Goal: Information Seeking & Learning: Learn about a topic

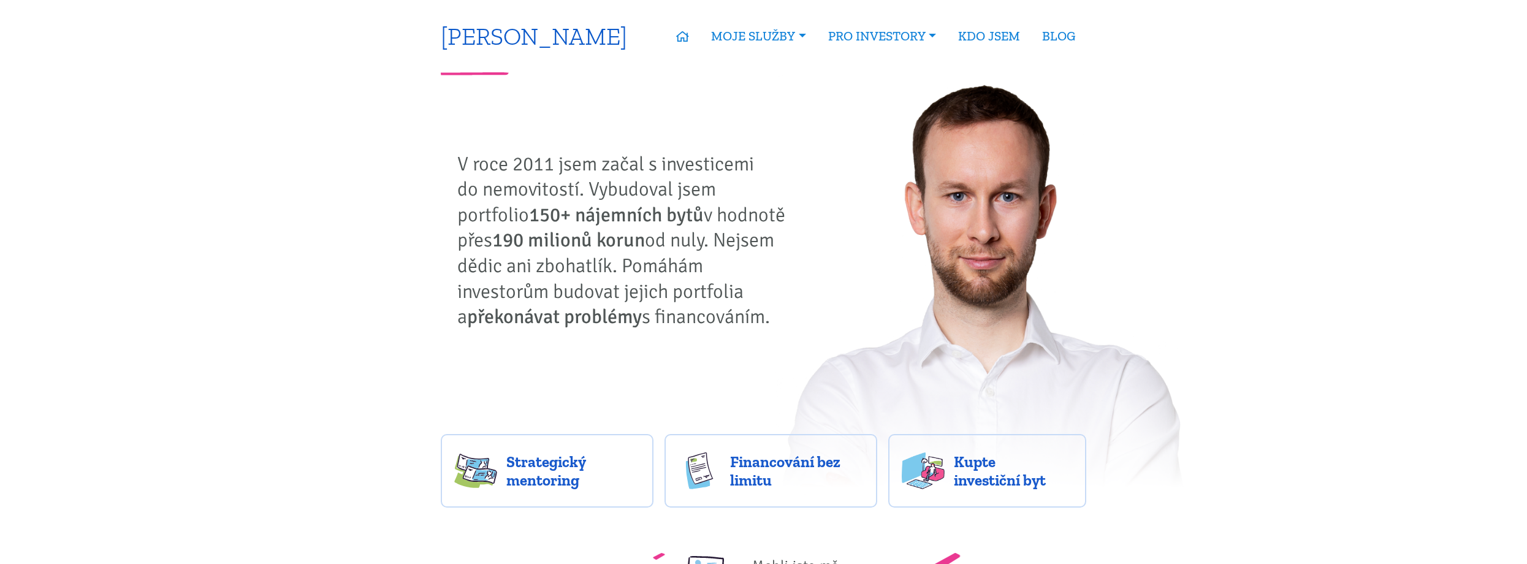
drag, startPoint x: 0, startPoint y: 0, endPoint x: 538, endPoint y: 40, distance: 539.0
click at [538, 40] on link "[PERSON_NAME]" at bounding box center [534, 36] width 186 height 24
click at [527, 38] on link "[PERSON_NAME]" at bounding box center [534, 36] width 186 height 24
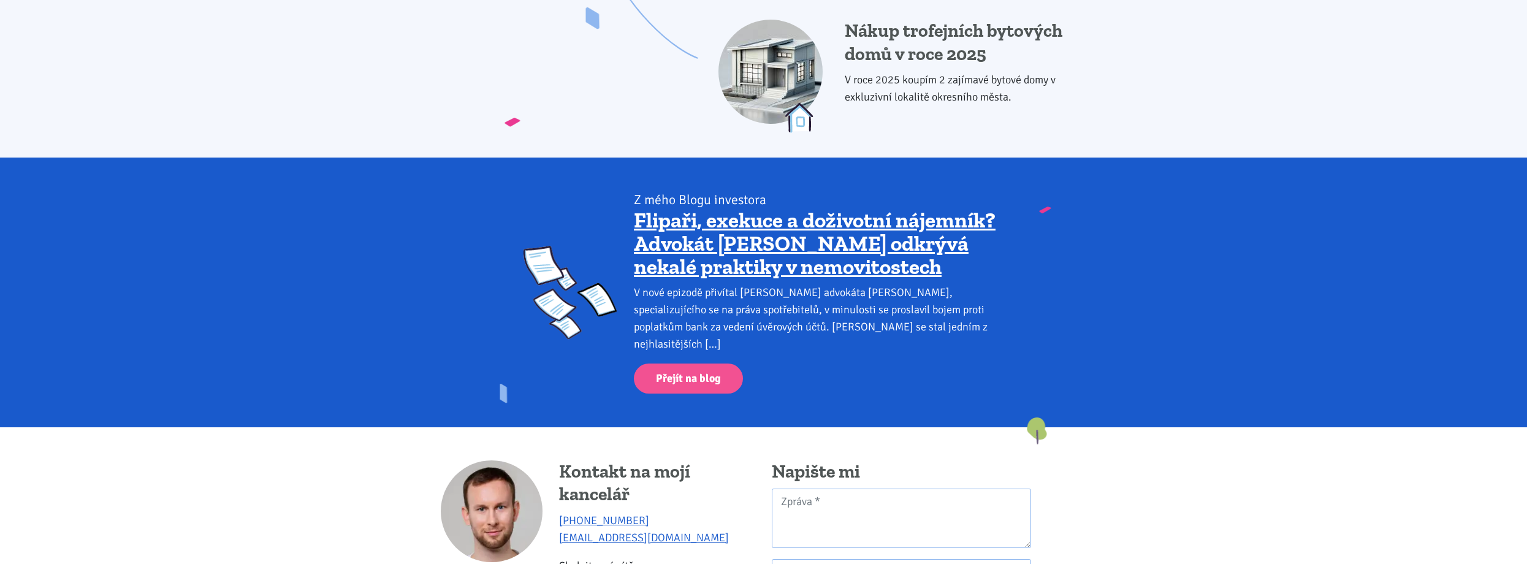
scroll to position [1471, 0]
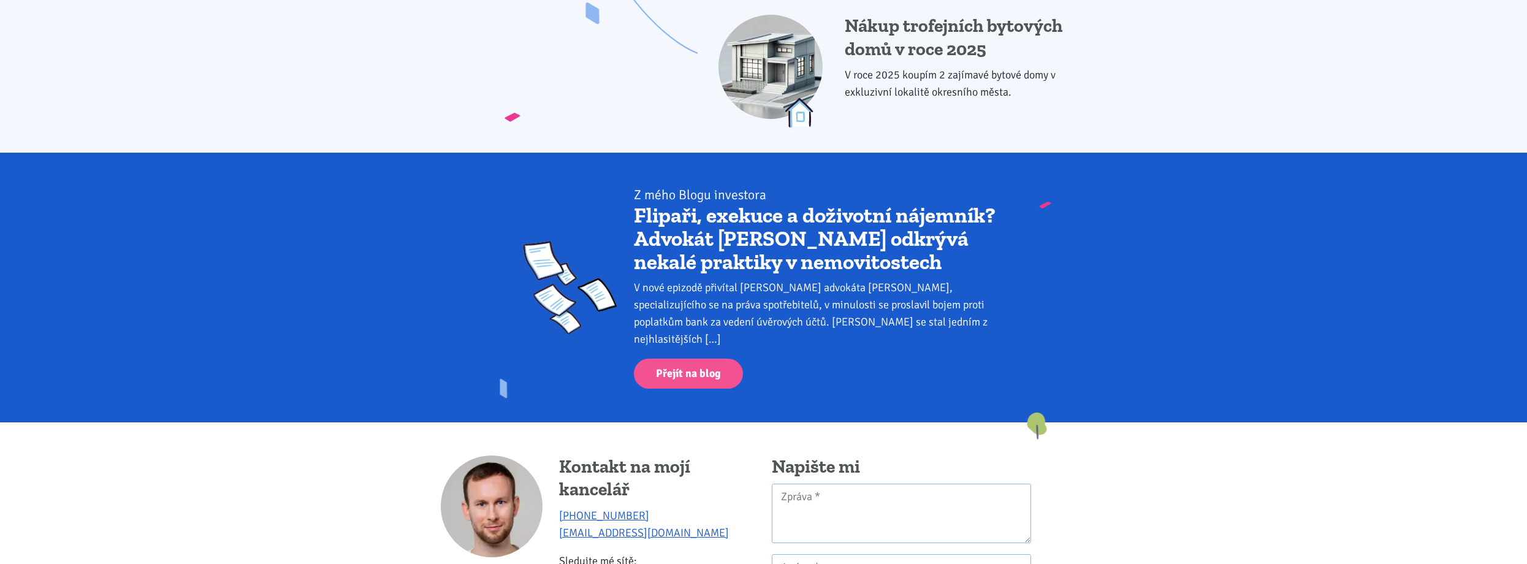
click at [785, 219] on link "Flipaři, exekuce a doživotní nájemník? Advokát [PERSON_NAME] odkrývá nekalé pra…" at bounding box center [815, 238] width 362 height 72
